Goal: Task Accomplishment & Management: Manage account settings

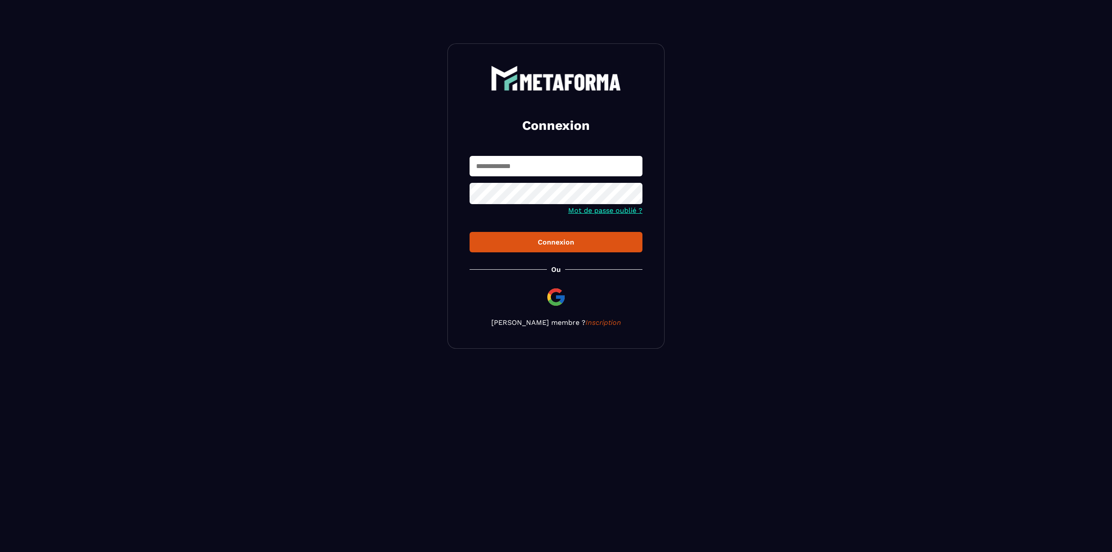
click at [552, 162] on input "text" at bounding box center [556, 166] width 173 height 20
type input "**********"
click at [470, 232] on button "Connexion" at bounding box center [556, 242] width 173 height 20
